Goal: Task Accomplishment & Management: Manage account settings

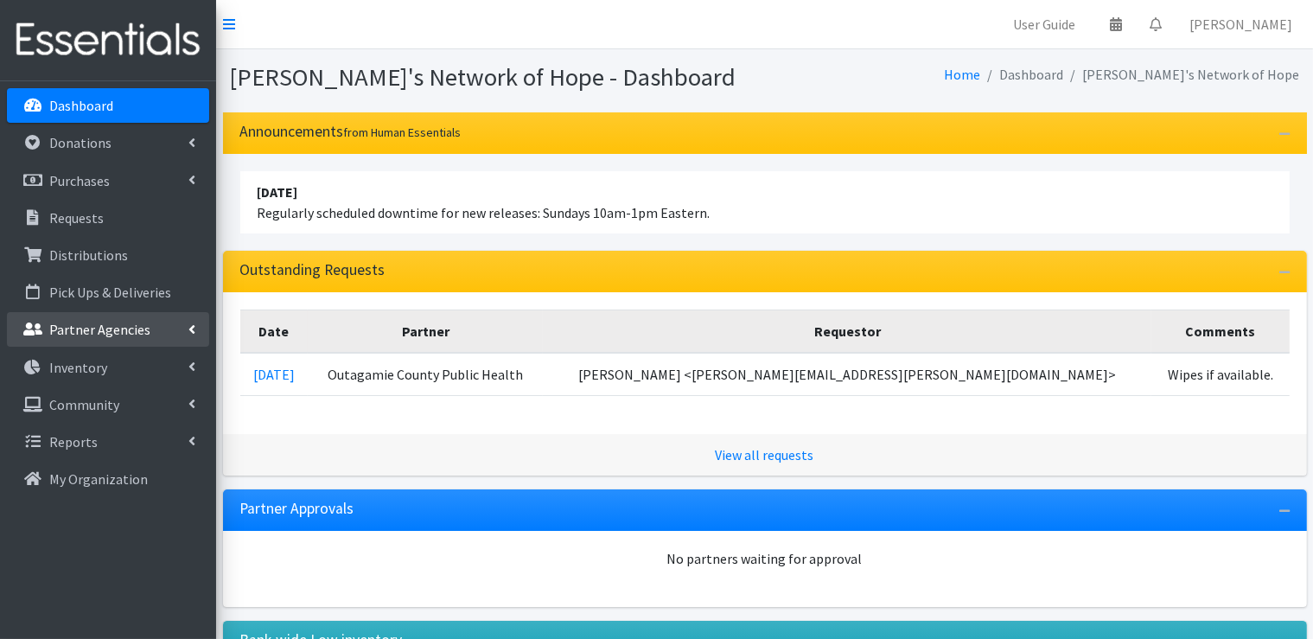
click at [183, 328] on link "Partner Agencies" at bounding box center [108, 329] width 202 height 35
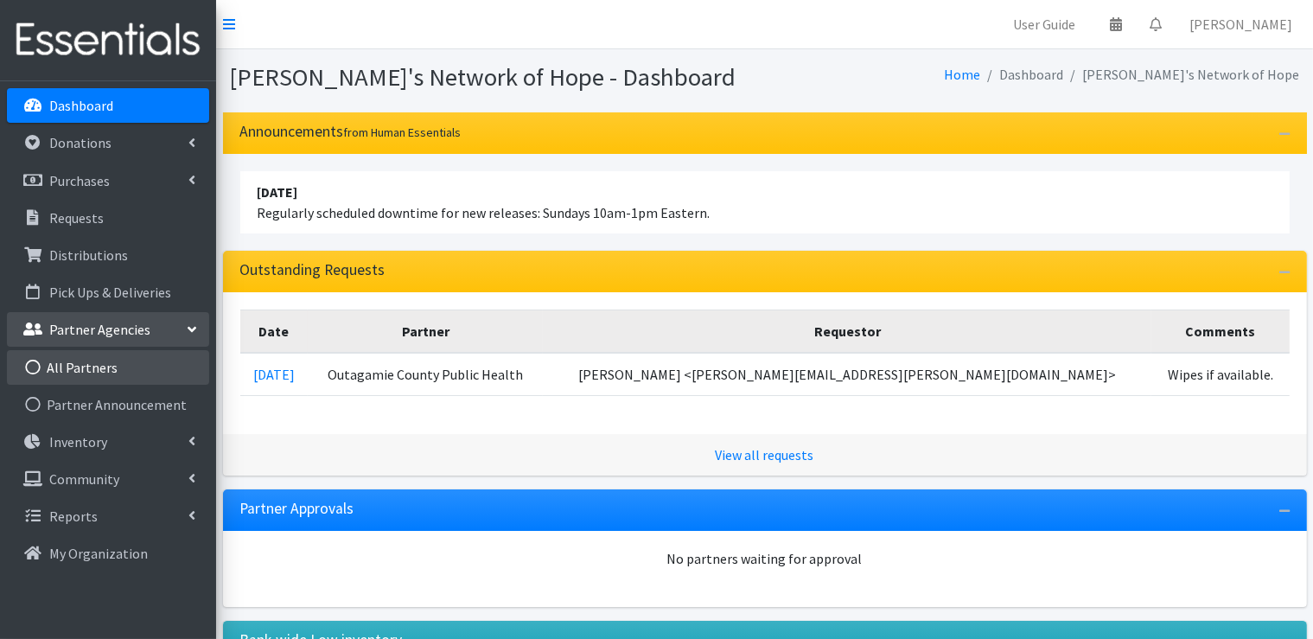
click at [70, 369] on link "All Partners" at bounding box center [108, 367] width 202 height 35
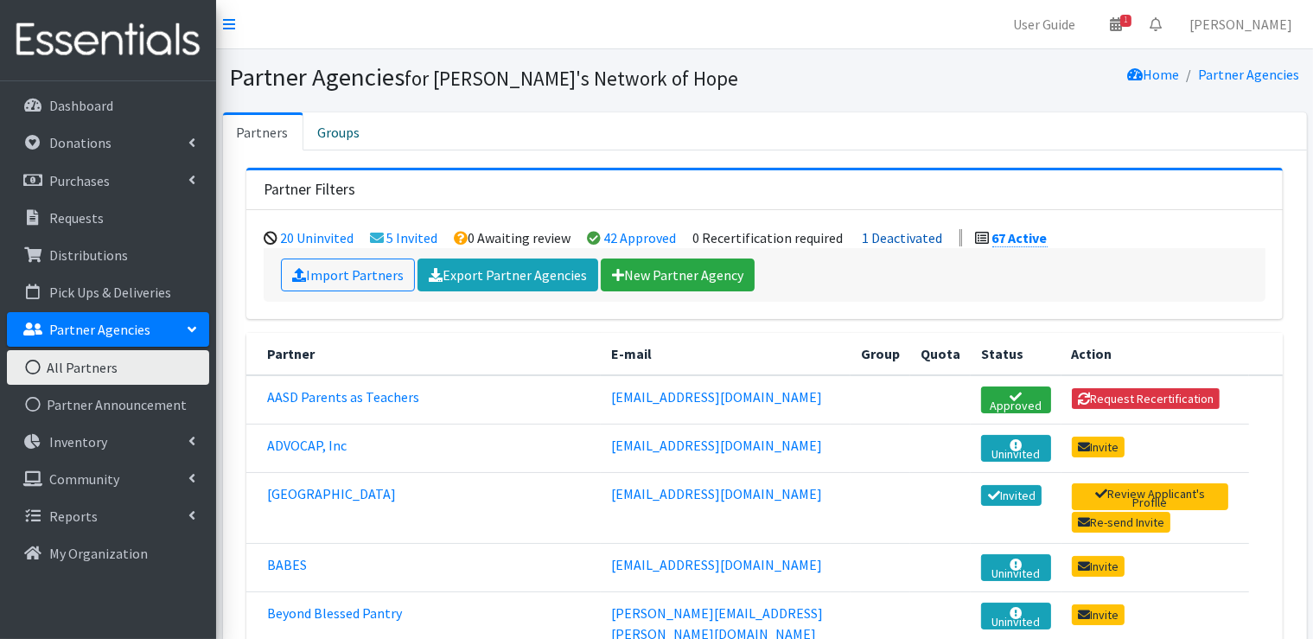
click at [906, 238] on link "1 Deactivated" at bounding box center [903, 237] width 80 height 17
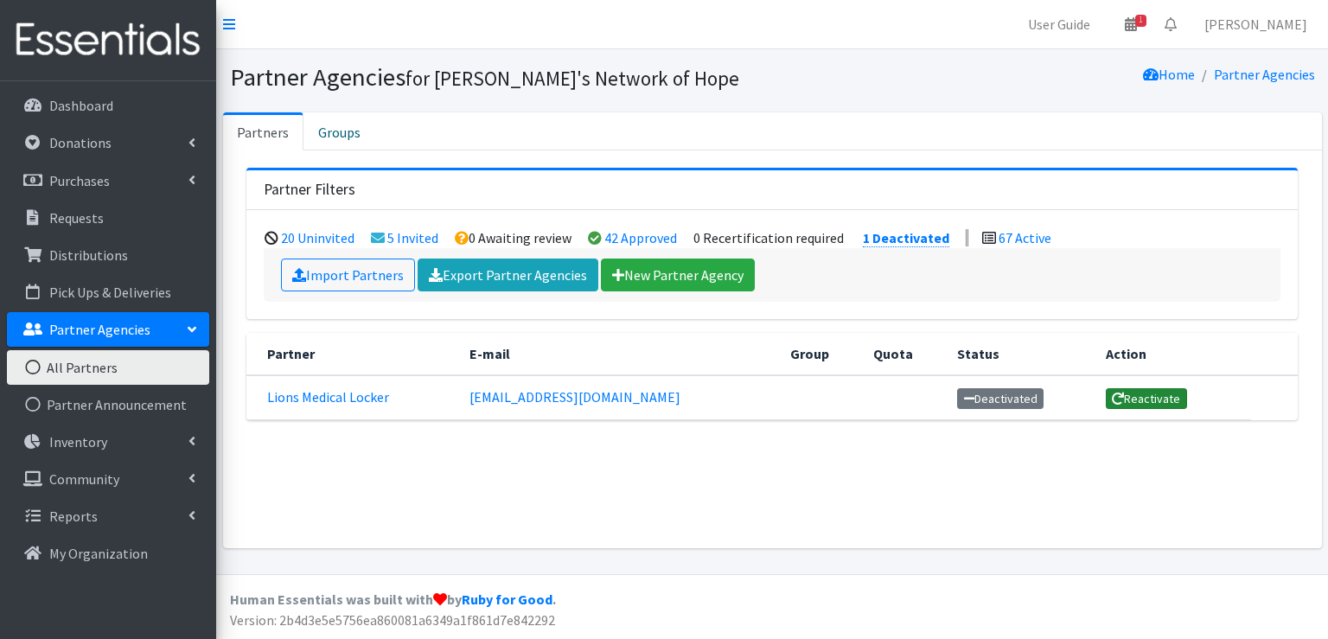
click at [1133, 396] on link "Reactivate" at bounding box center [1145, 398] width 81 height 21
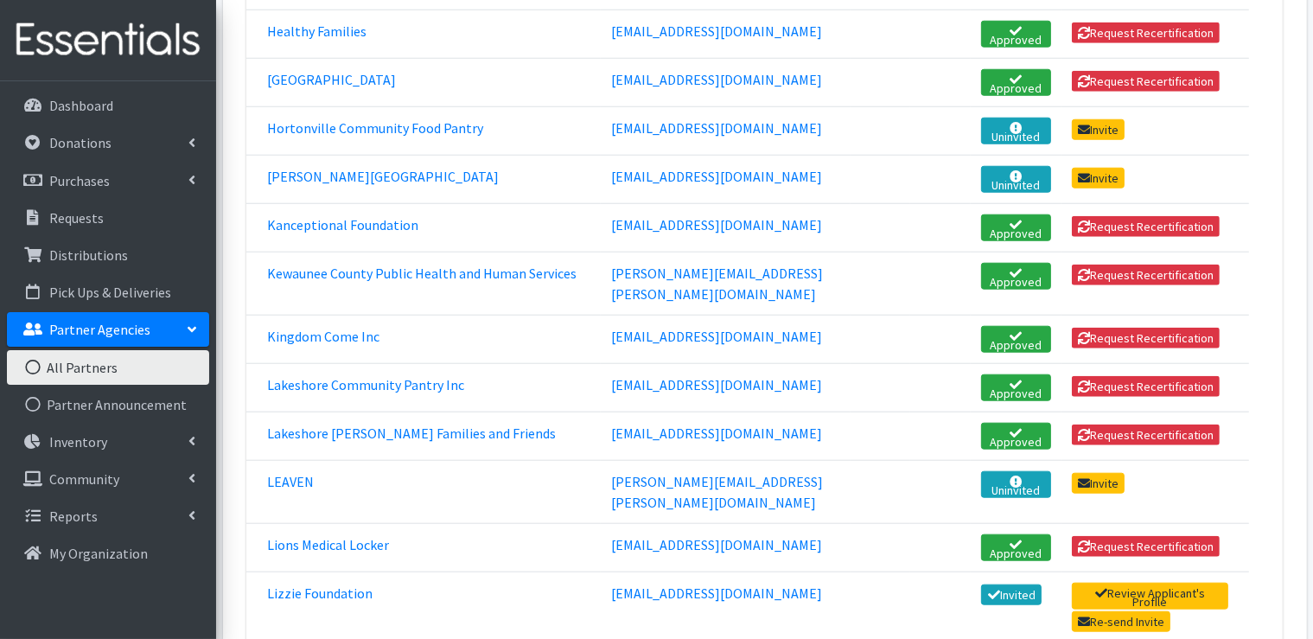
scroll to position [1556, 0]
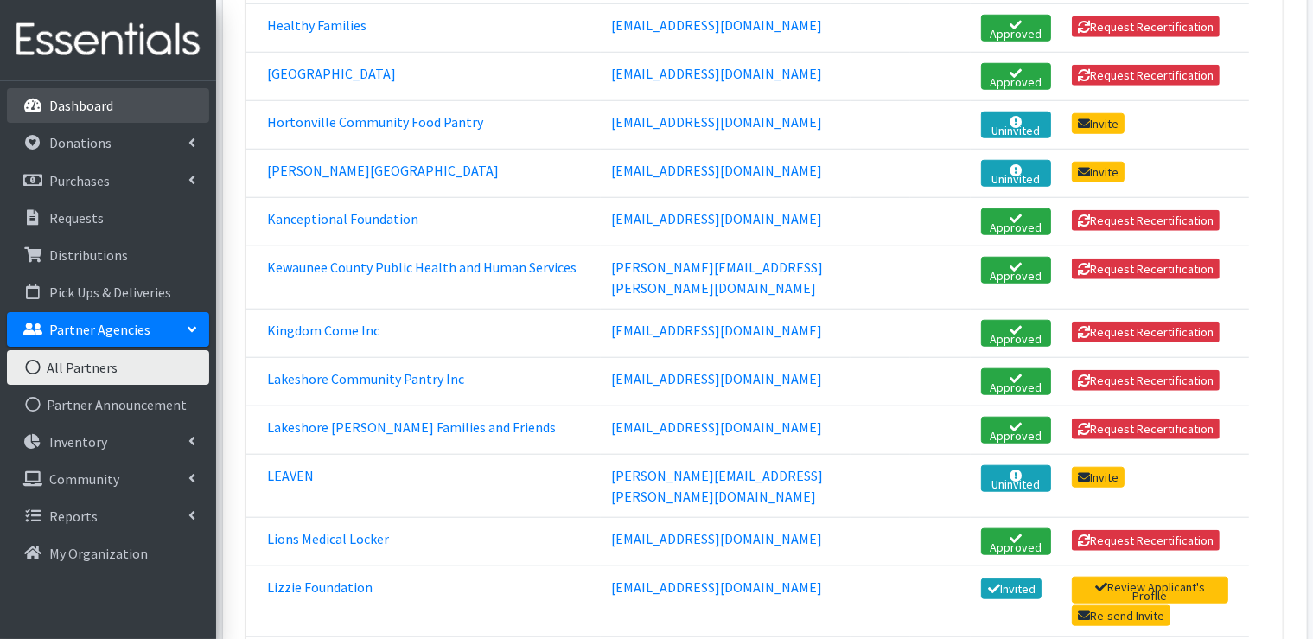
click at [83, 106] on p "Dashboard" at bounding box center [81, 105] width 64 height 17
